Goal: Book appointment/travel/reservation

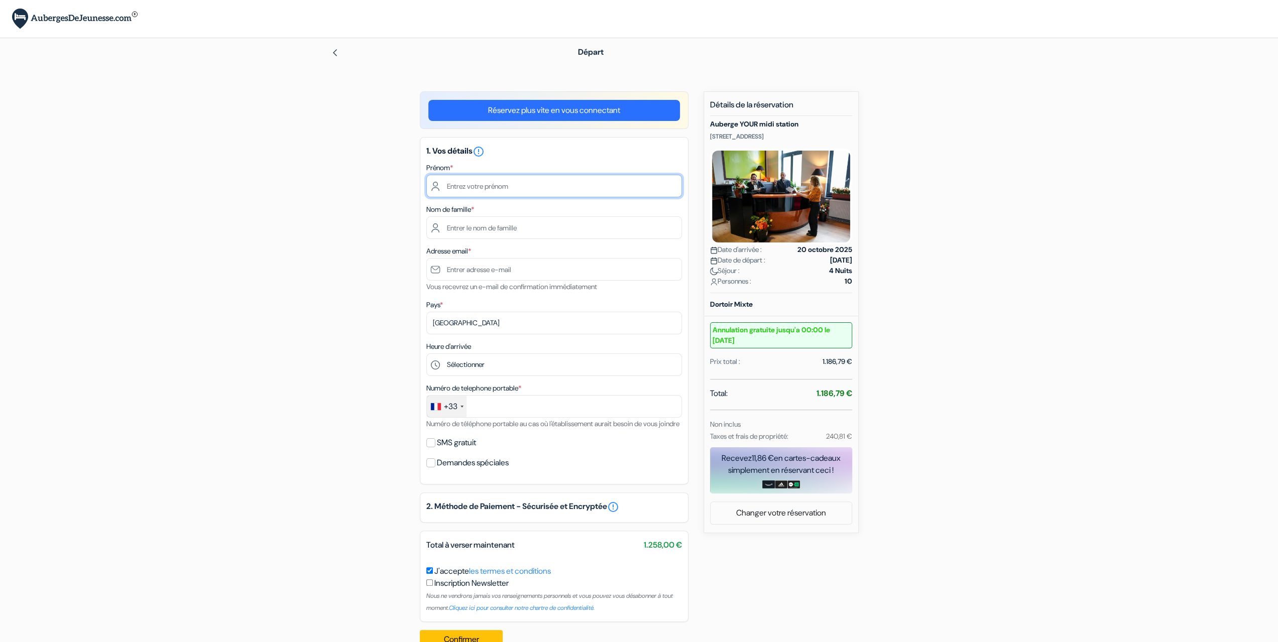
click at [494, 188] on input "text" at bounding box center [554, 186] width 256 height 23
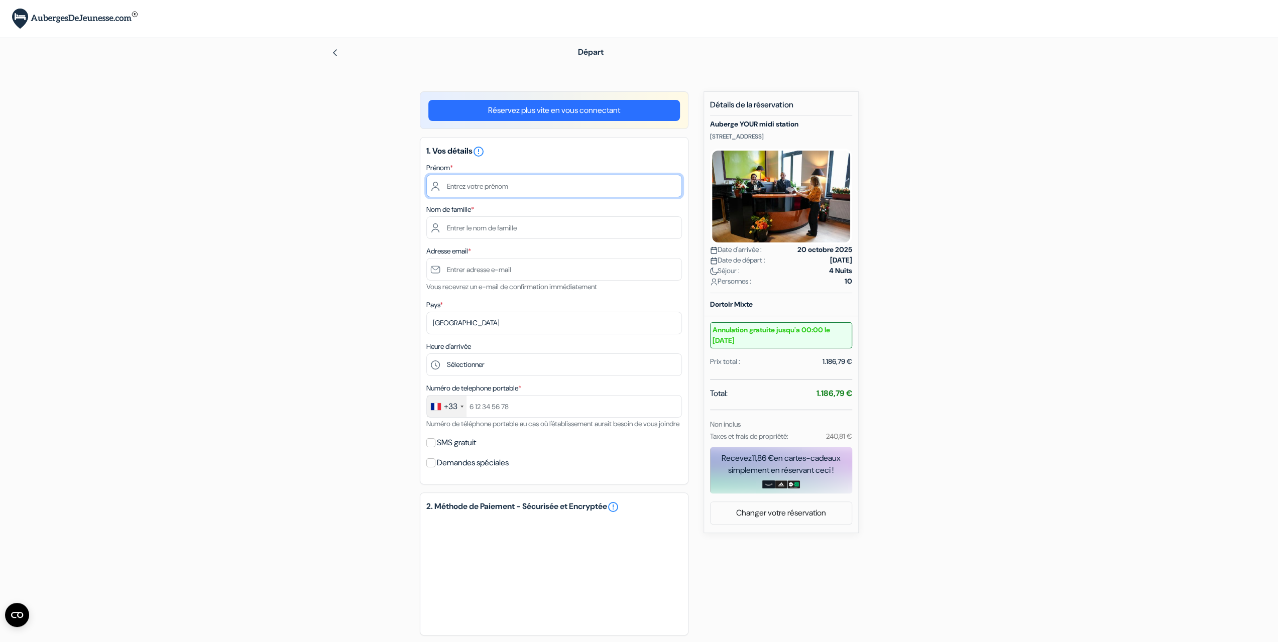
click at [483, 189] on input "text" at bounding box center [554, 186] width 256 height 23
type input "f"
type input "[PERSON_NAME]"
click at [501, 228] on input "text" at bounding box center [554, 227] width 256 height 23
type input "HAMHAMI"
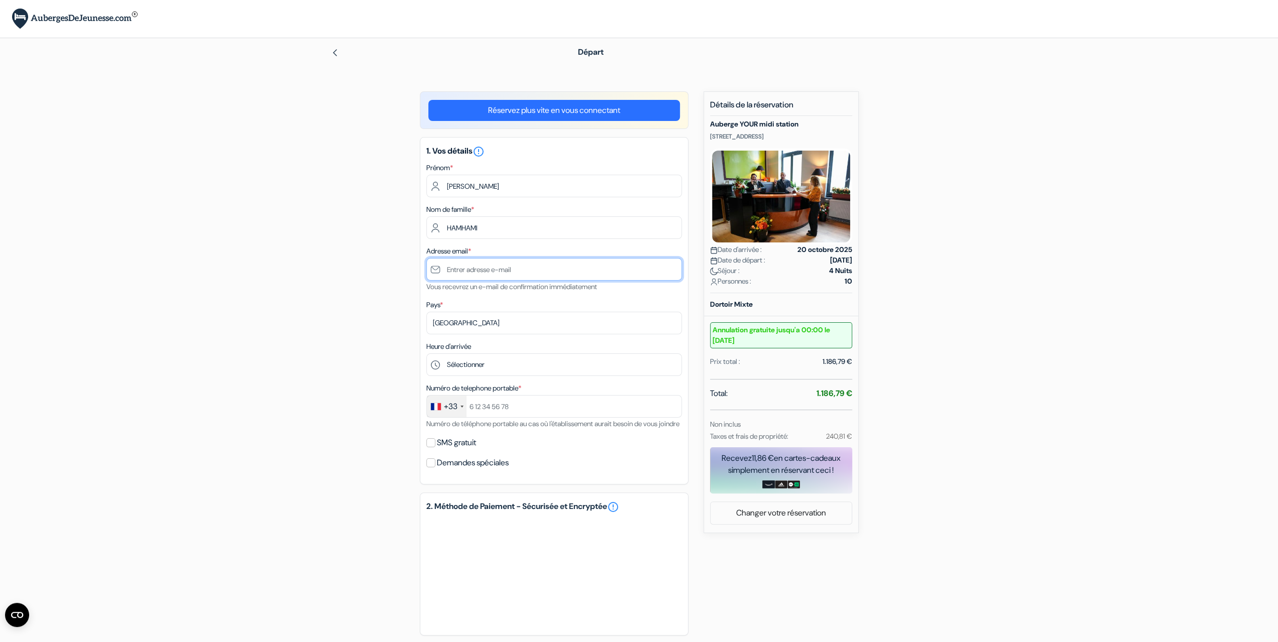
click at [452, 279] on input "text" at bounding box center [554, 269] width 256 height 23
type input "[EMAIL_ADDRESS][DOMAIN_NAME]"
click at [486, 369] on select "Sélectionner 15:00 16:00 17:00 18:00 19:00 20:00 21:00 22:00 23:00" at bounding box center [554, 365] width 256 height 23
select select "18"
click at [426, 355] on select "Sélectionner 15:00 16:00 17:00 18:00 19:00 20:00 21:00 22:00 23:00" at bounding box center [554, 365] width 256 height 23
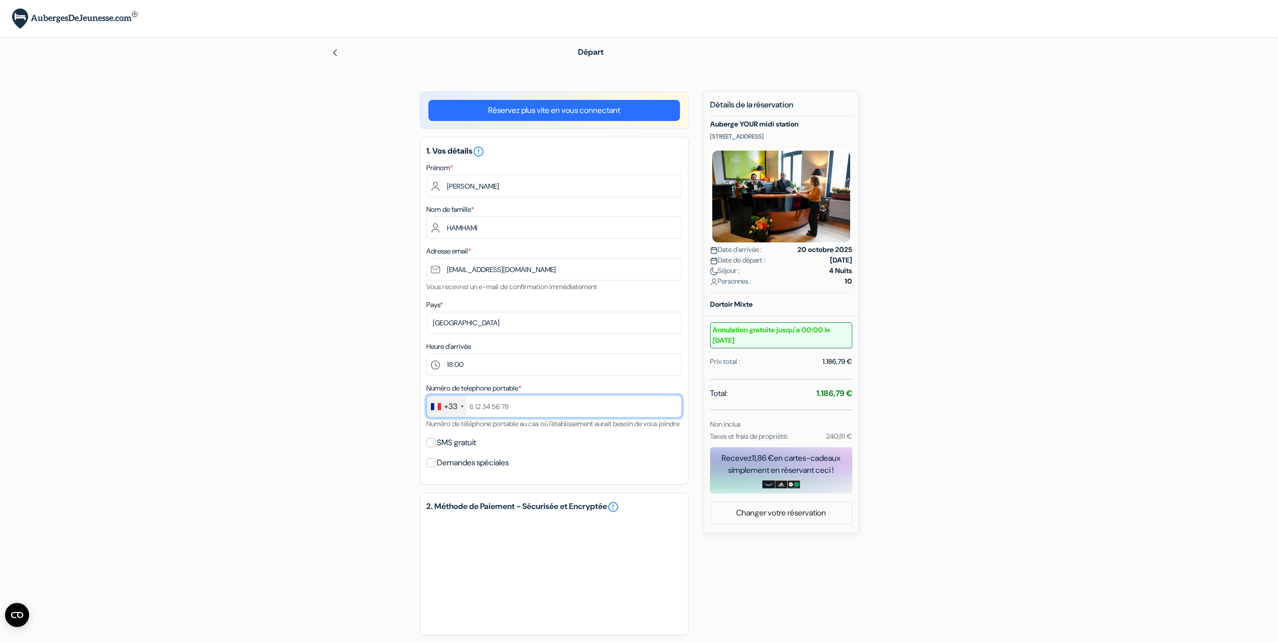
click at [518, 409] on input "text" at bounding box center [554, 406] width 256 height 23
type input "695247152"
click at [428, 448] on input "SMS gratuit" at bounding box center [430, 443] width 9 height 9
checkbox input "true"
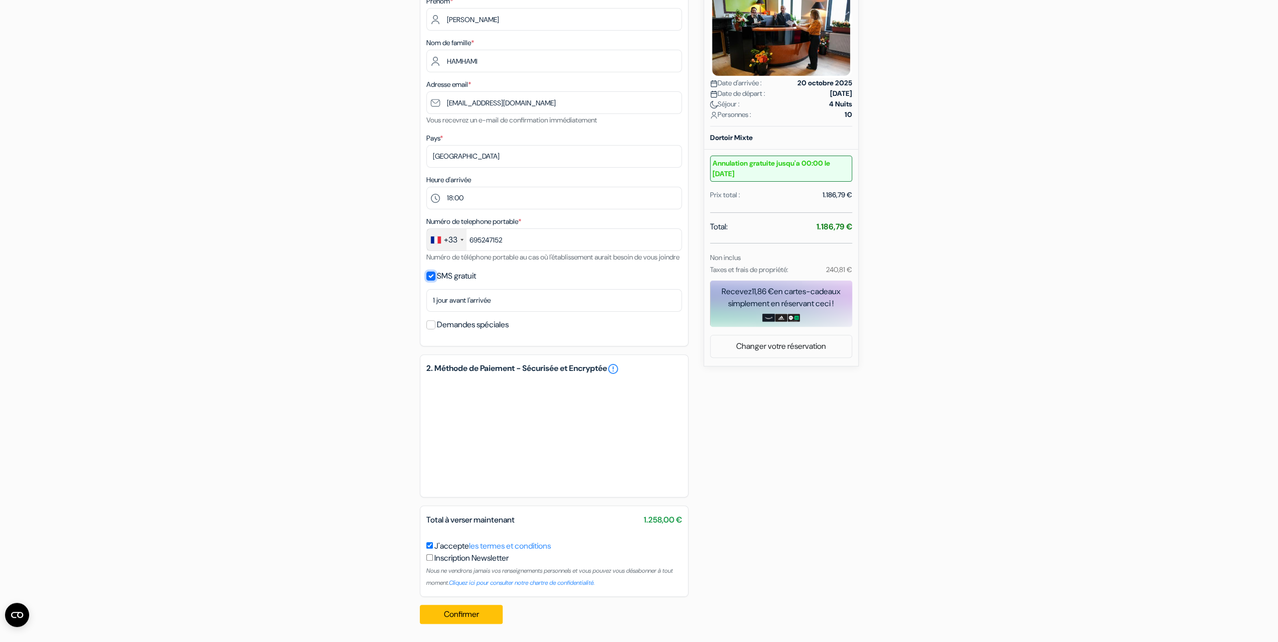
scroll to position [179, 0]
click at [429, 555] on input "checkbox" at bounding box center [429, 558] width 7 height 7
checkbox input "true"
click at [471, 614] on button "Confirmer Loading..." at bounding box center [461, 614] width 83 height 19
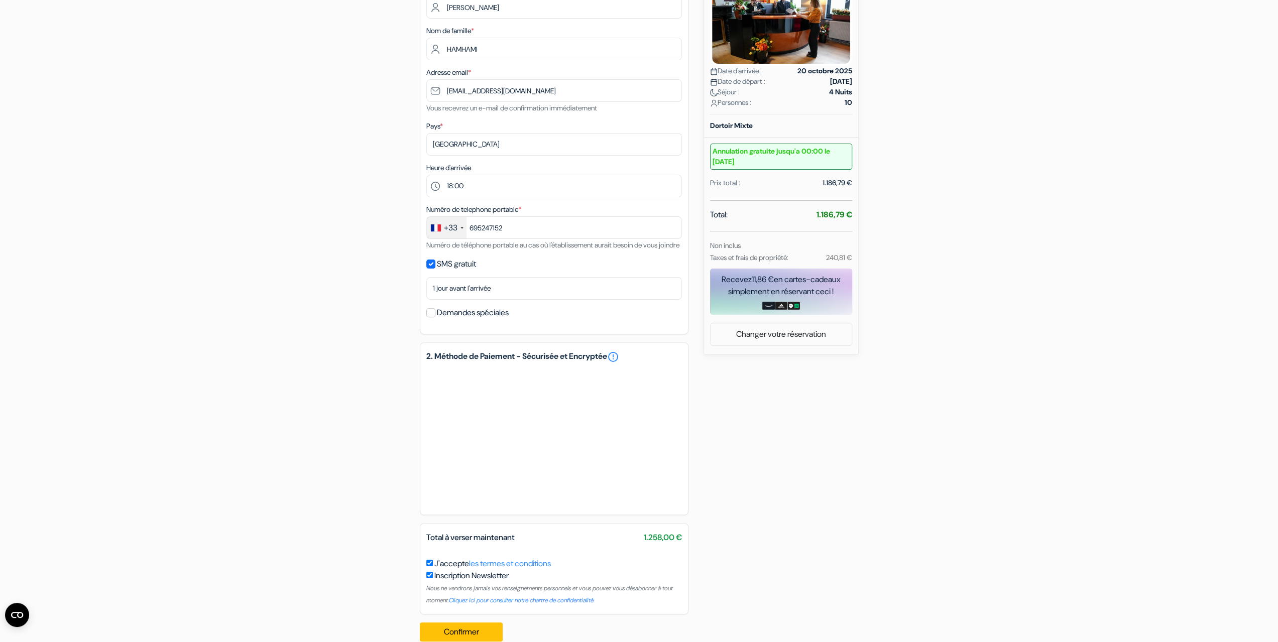
click at [851, 463] on div "add_box [GEOGRAPHIC_DATA] YOUR midi station [STREET_ADDRESS] Détails de l'établ…" at bounding box center [639, 281] width 663 height 737
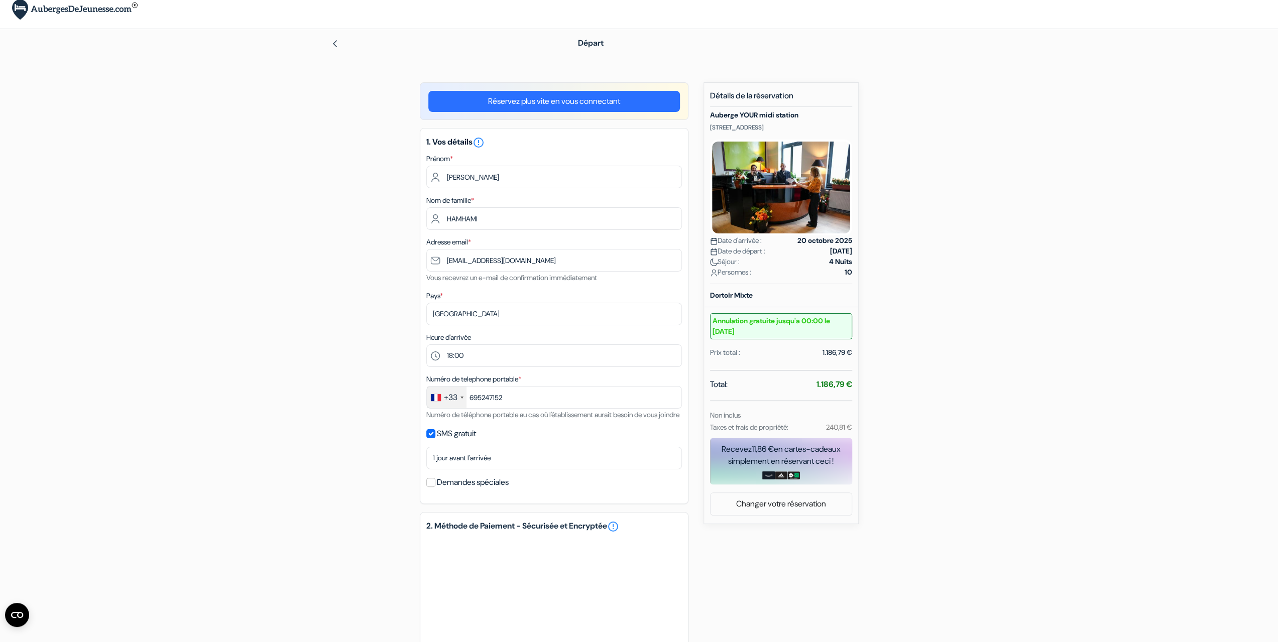
scroll to position [0, 0]
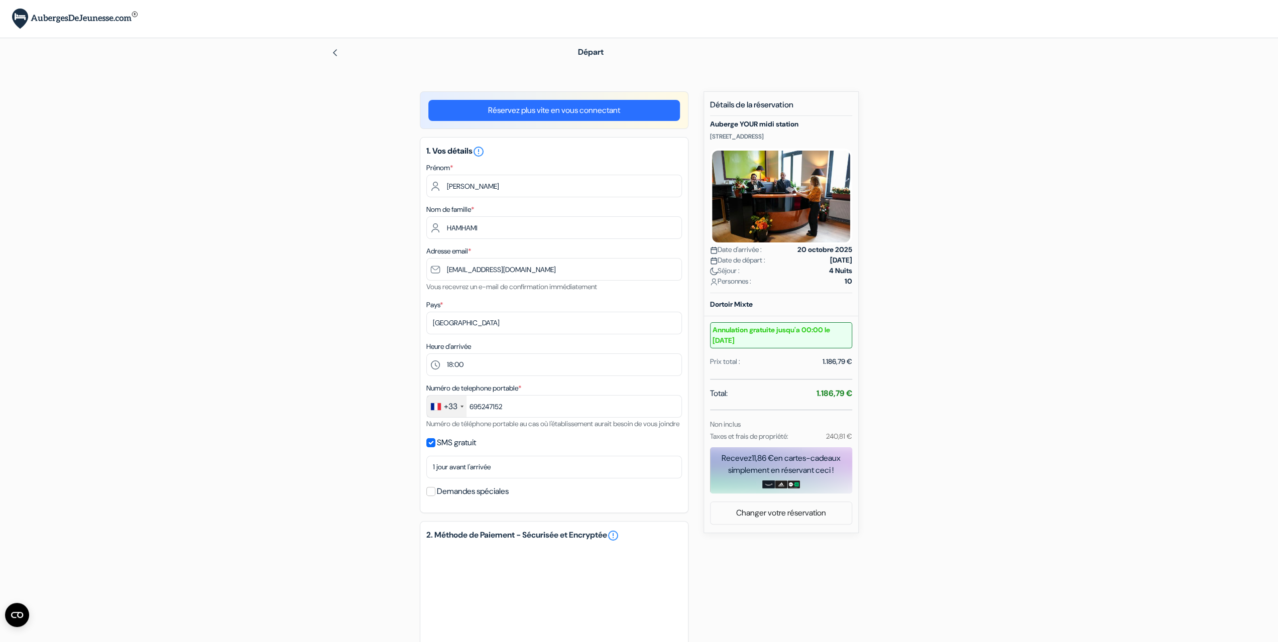
click at [571, 113] on link "Réservez plus vite en vous connectant" at bounding box center [554, 110] width 252 height 21
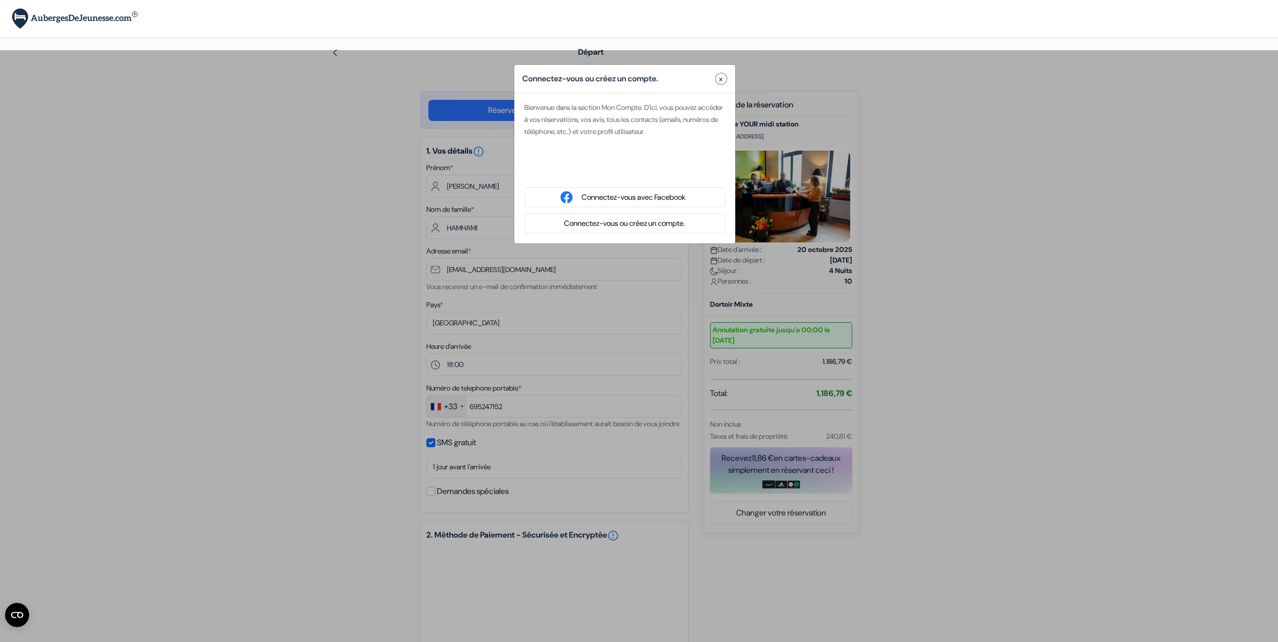
click at [265, 242] on div "Connectez-vous ou créez un compte. x Bienvenue dans la section Mon Compte. D'ic…" at bounding box center [639, 371] width 1278 height 642
click at [722, 79] on span "x" at bounding box center [721, 79] width 4 height 11
